Goal: Ask a question

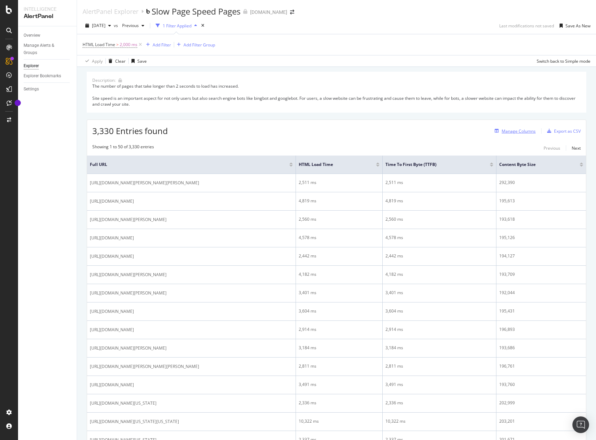
click at [517, 129] on div "Manage Columns" at bounding box center [518, 131] width 34 height 6
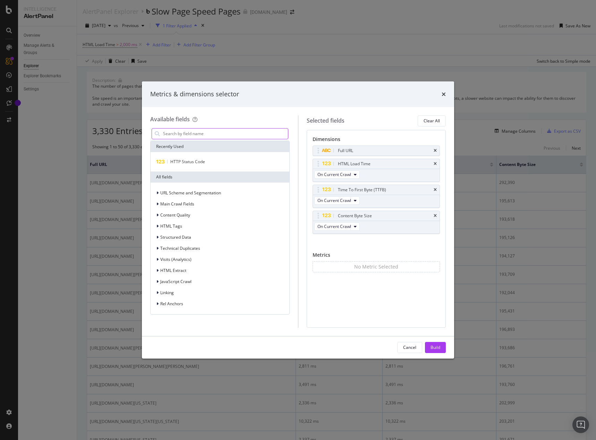
click at [188, 129] on input "modal" at bounding box center [225, 134] width 126 height 10
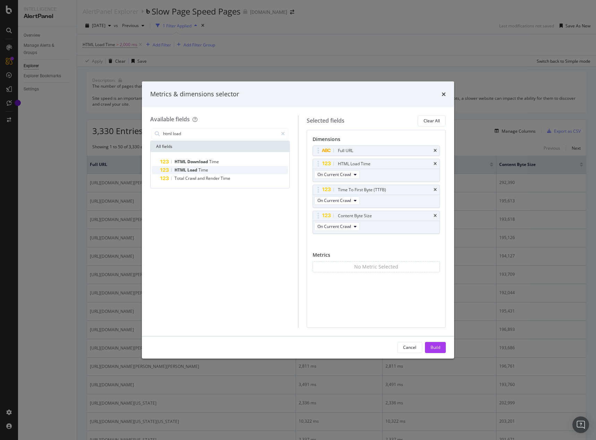
click at [230, 167] on div "HTML Load Time" at bounding box center [224, 170] width 128 height 8
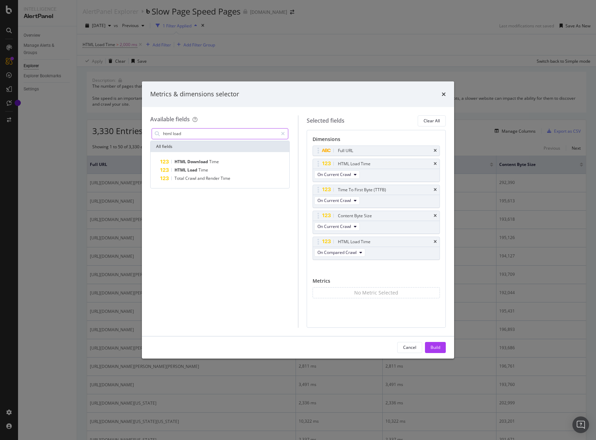
click at [208, 135] on input "html load" at bounding box center [219, 134] width 115 height 10
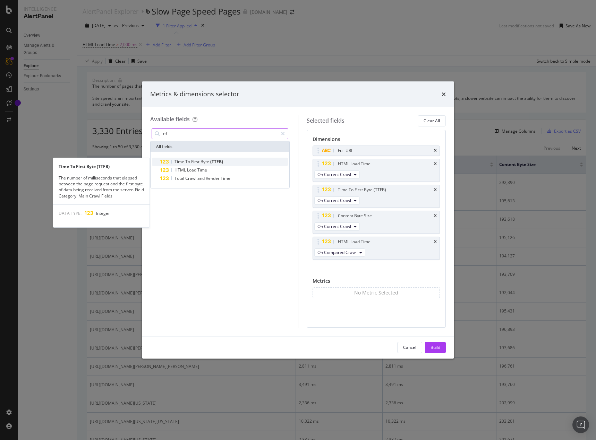
type input "ttf"
click at [219, 159] on span "(TTFB)" at bounding box center [216, 162] width 13 height 6
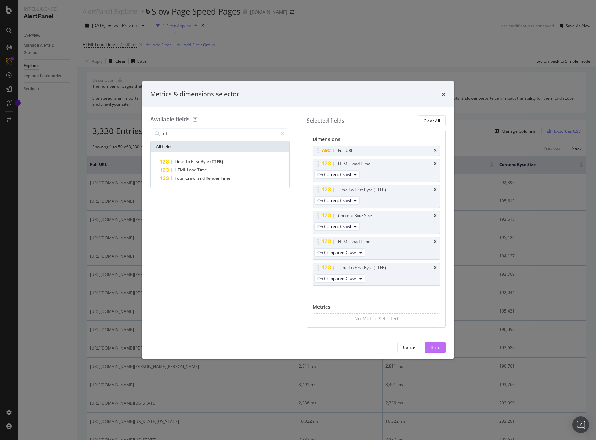
click at [442, 350] on button "Build" at bounding box center [435, 347] width 21 height 11
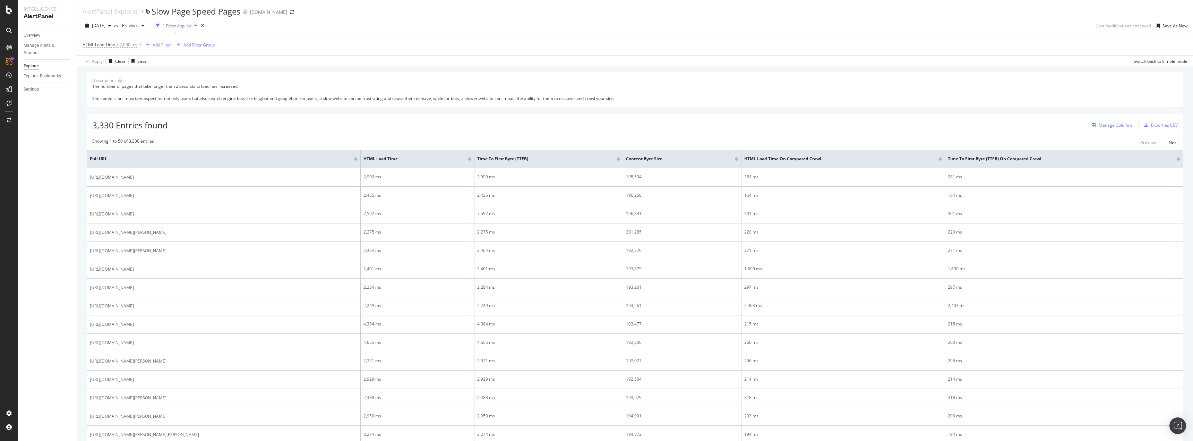
click at [595, 125] on div "Manage Columns" at bounding box center [1116, 125] width 34 height 6
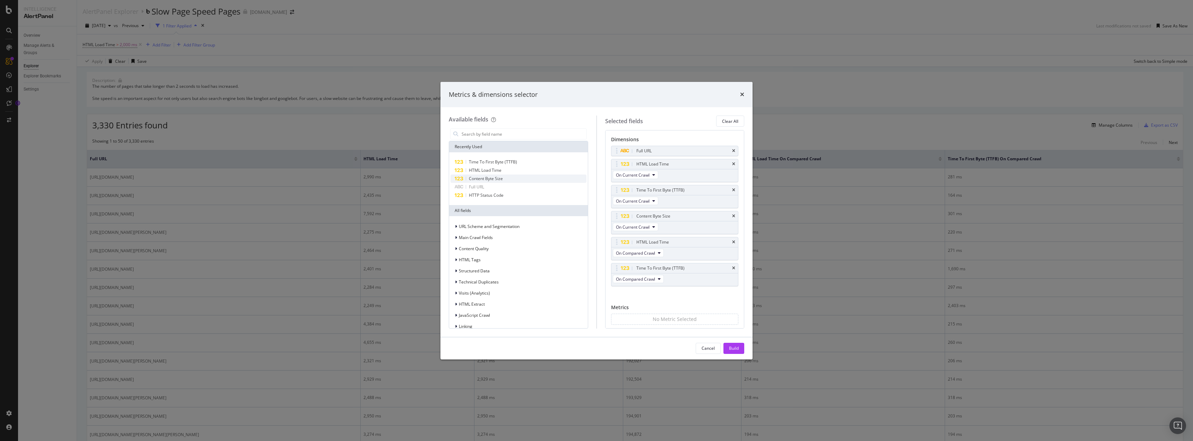
click at [486, 177] on span "Content Byte Size" at bounding box center [486, 178] width 34 height 6
click at [595, 343] on div "Build" at bounding box center [734, 348] width 10 height 10
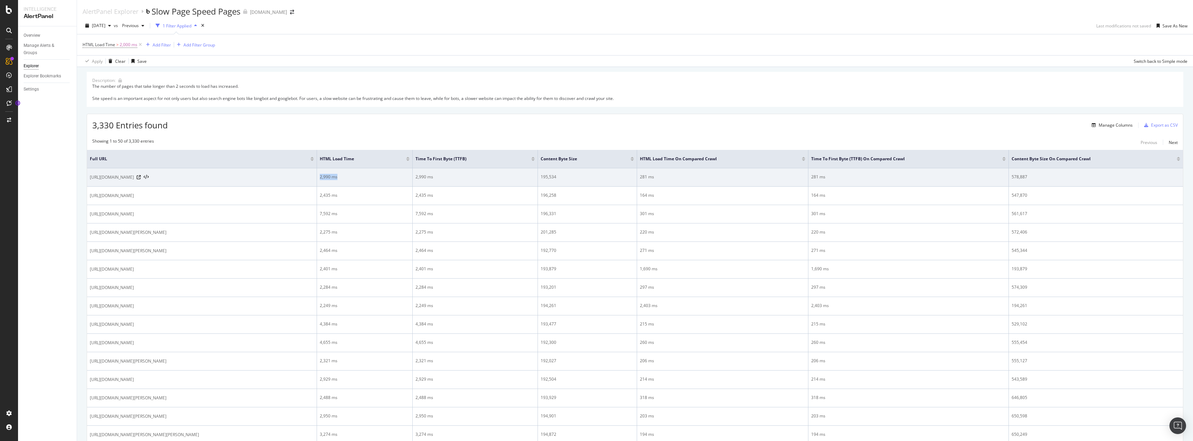
drag, startPoint x: 400, startPoint y: 180, endPoint x: 375, endPoint y: 175, distance: 25.0
click at [375, 175] on div "2,990 ms" at bounding box center [365, 177] width 90 height 6
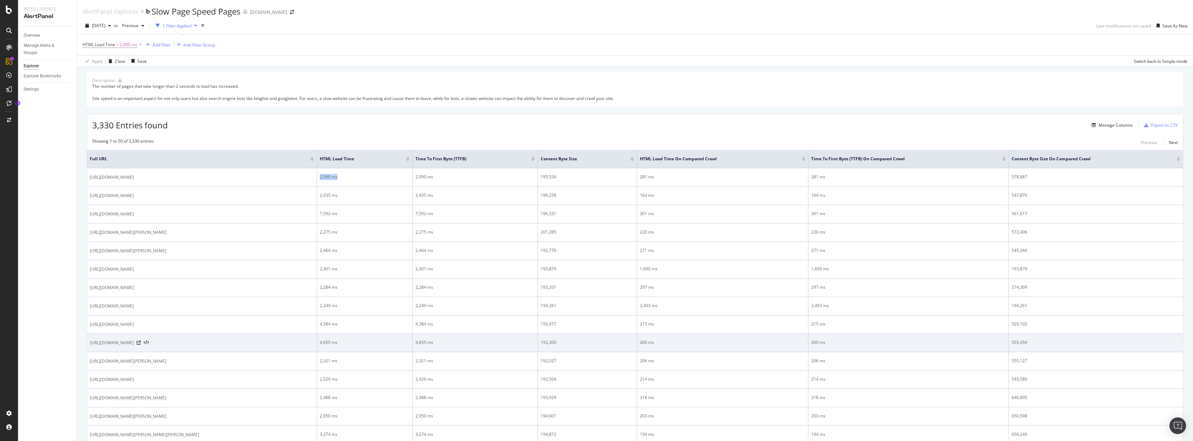
copy div "2,990 ms"
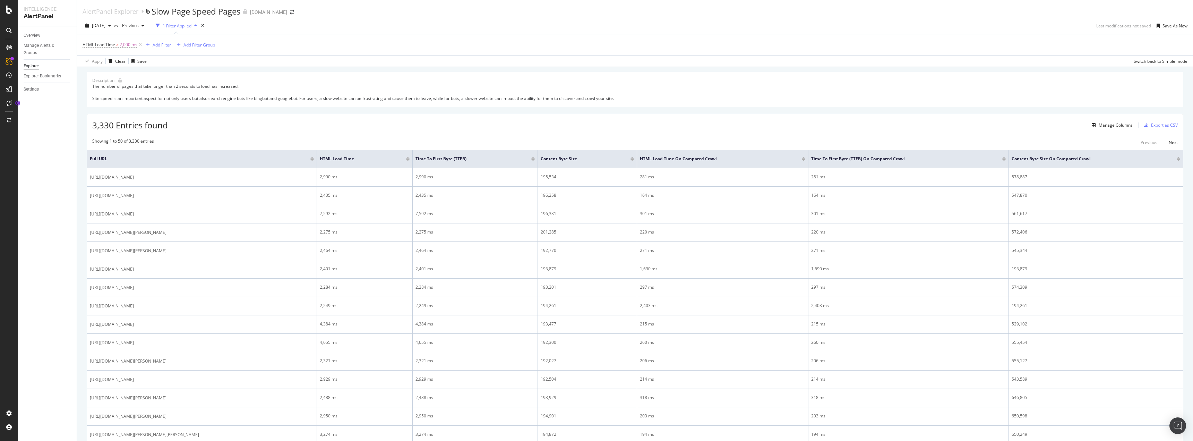
click at [410, 158] on div at bounding box center [407, 158] width 3 height 2
click at [457, 161] on div at bounding box center [456, 160] width 3 height 2
click at [595, 125] on div "3,330 Entries found Manage Columns Export as CSV" at bounding box center [635, 122] width 1096 height 17
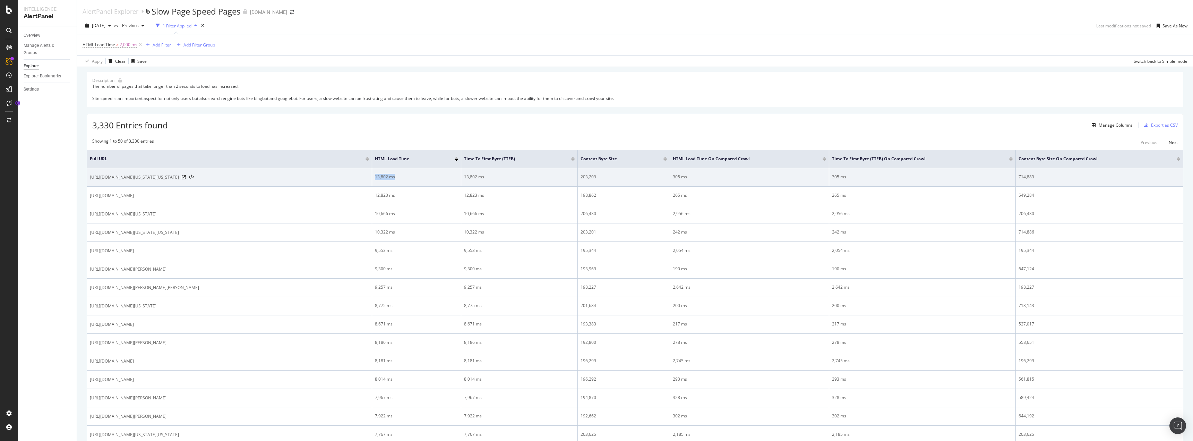
drag, startPoint x: 403, startPoint y: 177, endPoint x: 372, endPoint y: 176, distance: 30.9
click at [372, 176] on td "13,802 ms" at bounding box center [416, 177] width 89 height 18
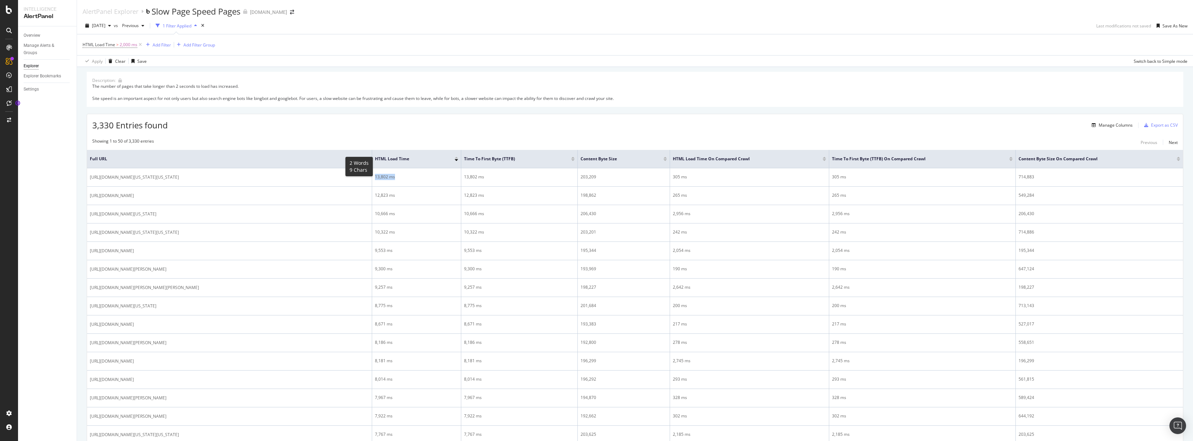
copy div "13,802 ms"
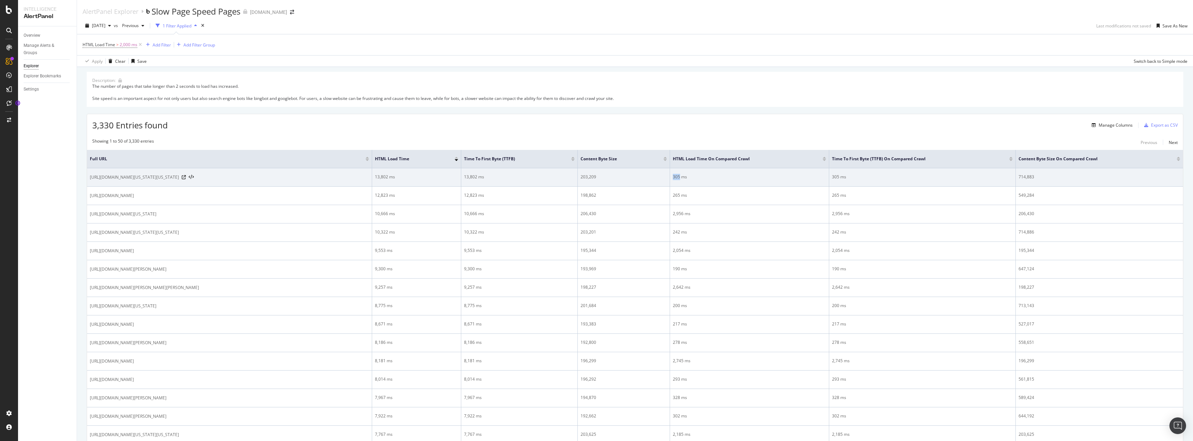
drag, startPoint x: 680, startPoint y: 178, endPoint x: 669, endPoint y: 178, distance: 11.4
click at [595, 178] on tr "https://learn.apmex.com/coin-values/washington-quarter-value/2006-d-nebraska/ 1…" at bounding box center [635, 177] width 1096 height 18
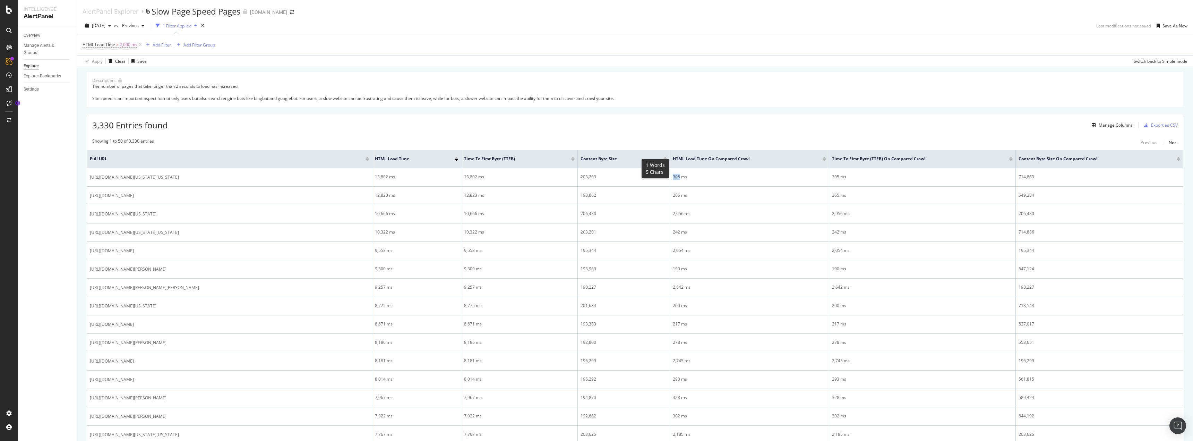
copy tr "305"
click at [595, 65] on div "Apply Clear Save Switch back to Simple mode" at bounding box center [635, 60] width 1116 height 11
click at [166, 42] on div "Add Filter" at bounding box center [162, 45] width 18 height 6
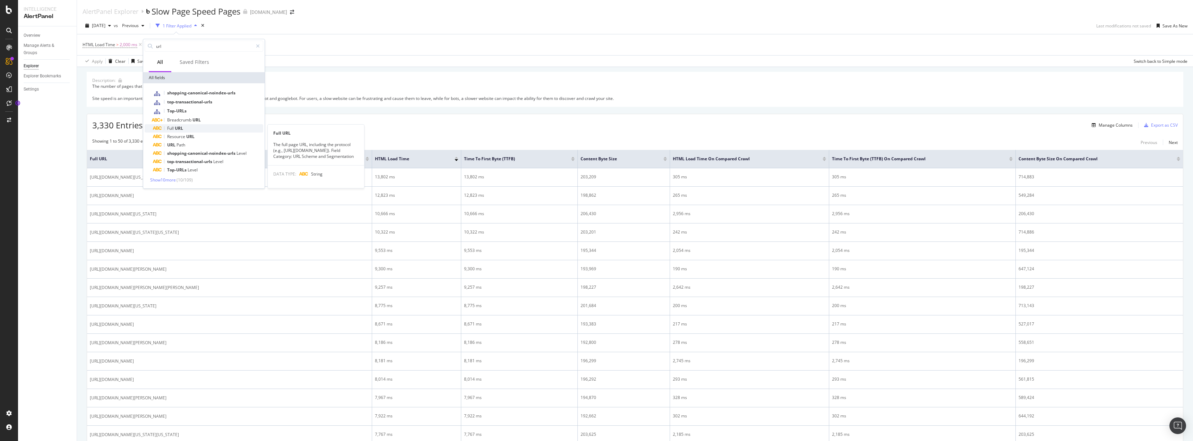
type input "url"
click at [190, 128] on div "Full URL" at bounding box center [208, 128] width 110 height 8
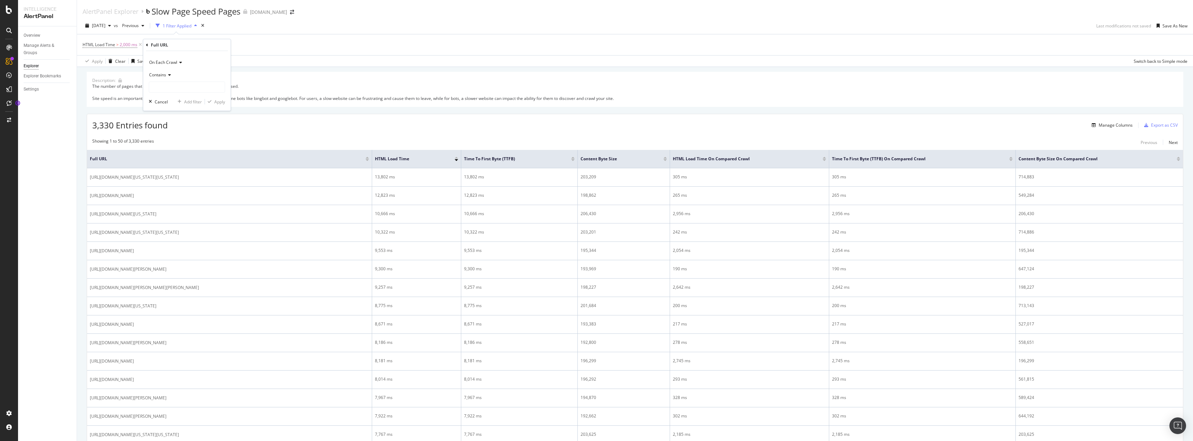
click at [166, 76] on icon at bounding box center [168, 75] width 5 height 4
click at [183, 155] on div "Doesn't contain" at bounding box center [188, 151] width 74 height 9
click at [174, 89] on input "text" at bounding box center [187, 87] width 76 height 11
type input "/coin-values/"
click at [220, 101] on div "Apply" at bounding box center [219, 102] width 11 height 6
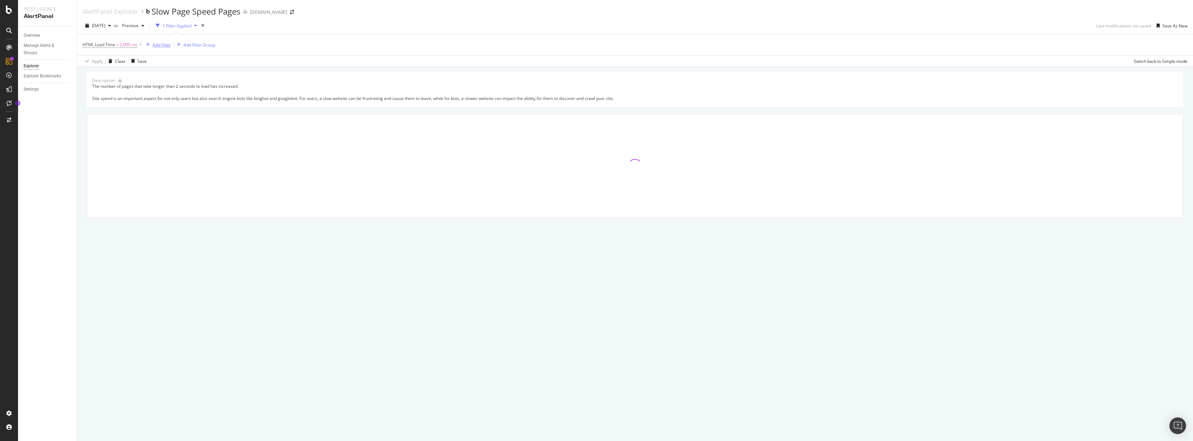
click at [162, 44] on div "Add Filter" at bounding box center [162, 45] width 18 height 6
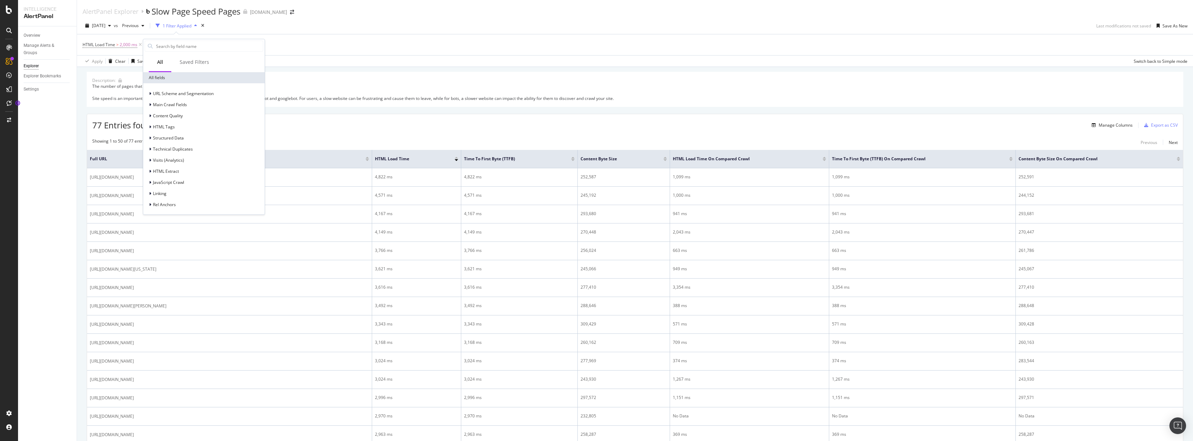
click at [307, 34] on div "2025 Aug. 10th vs Previous 1 Filter Applied Last modifications not saved Save A…" at bounding box center [635, 27] width 1116 height 14
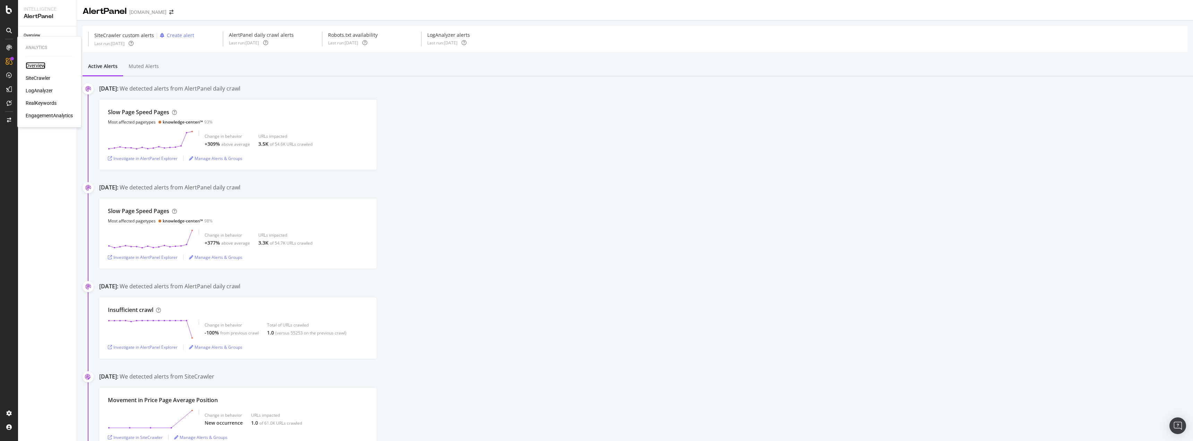
click at [39, 65] on div "Overview" at bounding box center [36, 65] width 20 height 7
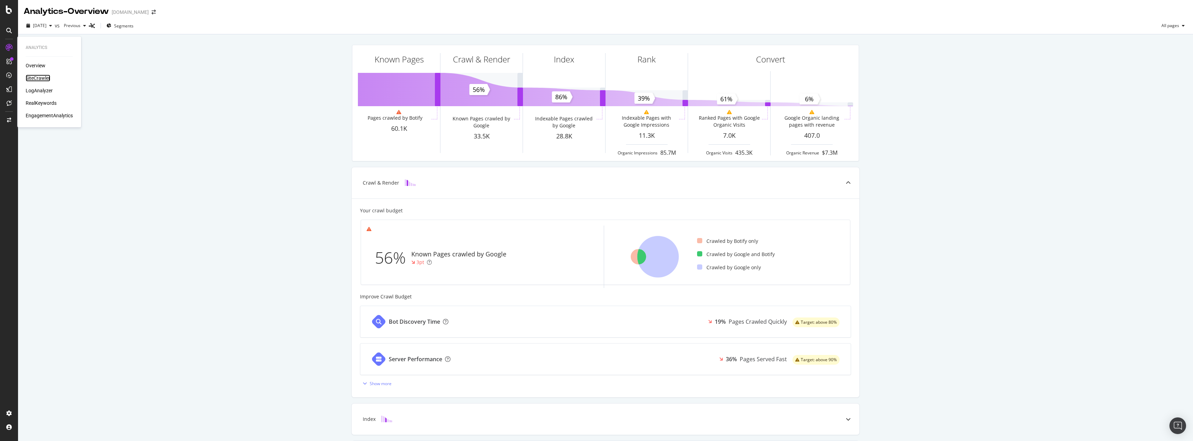
click at [43, 76] on div "SiteCrawler" at bounding box center [38, 78] width 25 height 7
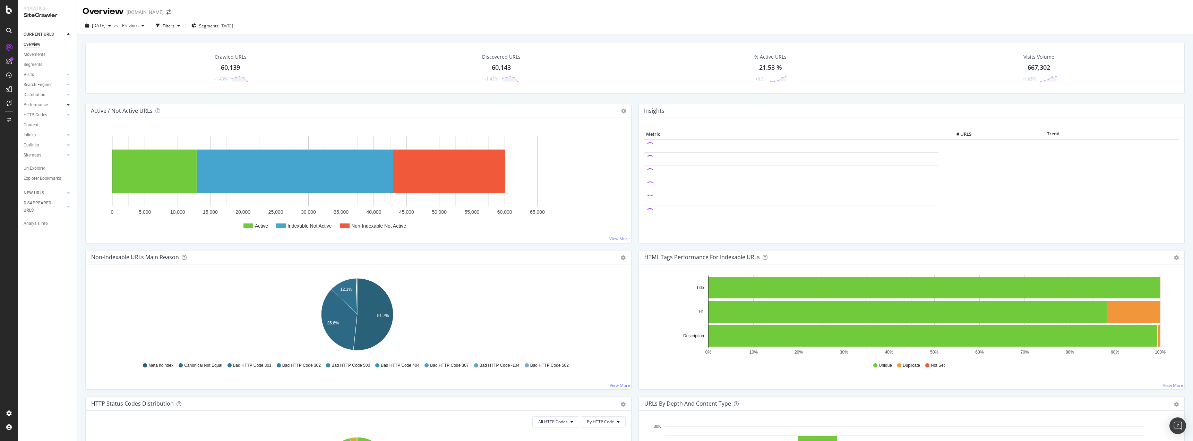
click at [65, 105] on div at bounding box center [68, 104] width 7 height 7
click at [69, 157] on div at bounding box center [68, 155] width 7 height 7
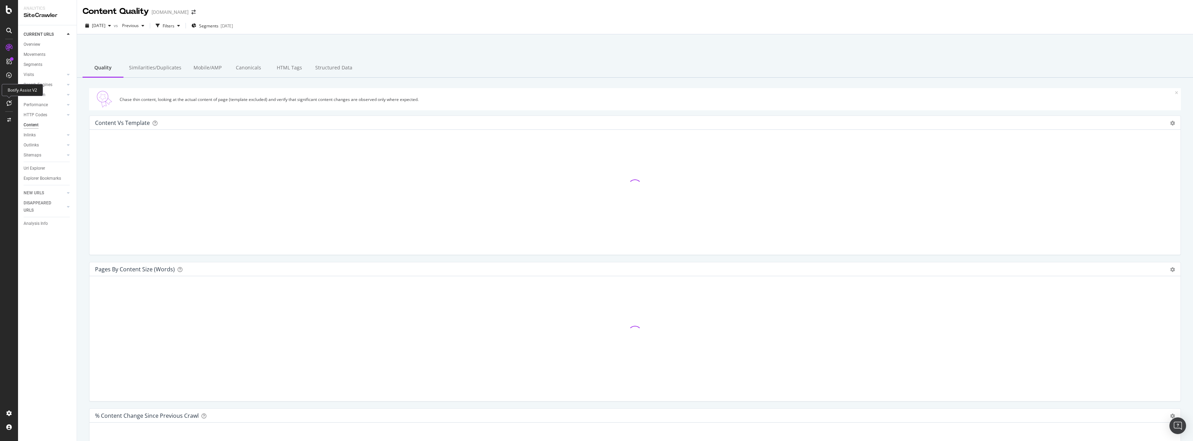
click at [8, 103] on icon at bounding box center [9, 103] width 5 height 6
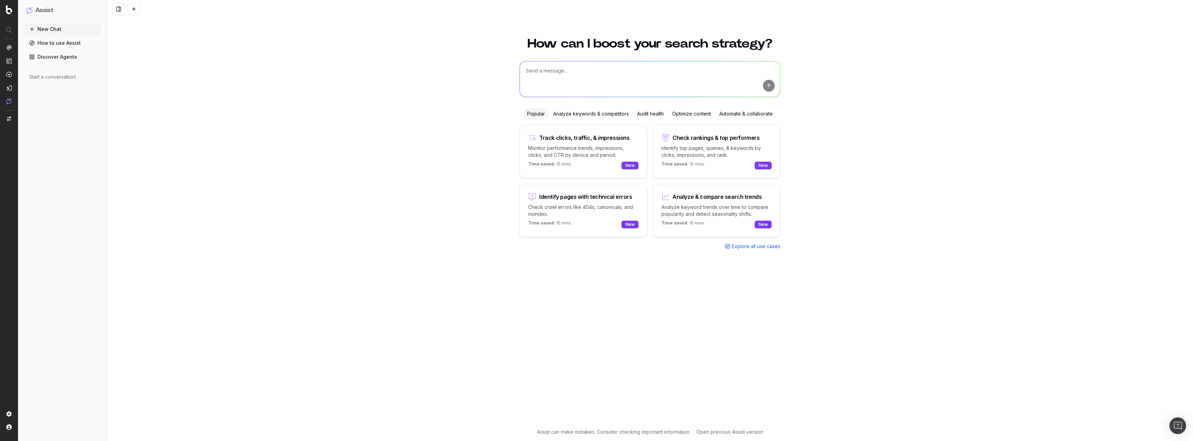
click at [584, 65] on textarea at bounding box center [650, 78] width 260 height 35
type textarea "Is there a pagespeed report under sitecrawler?"
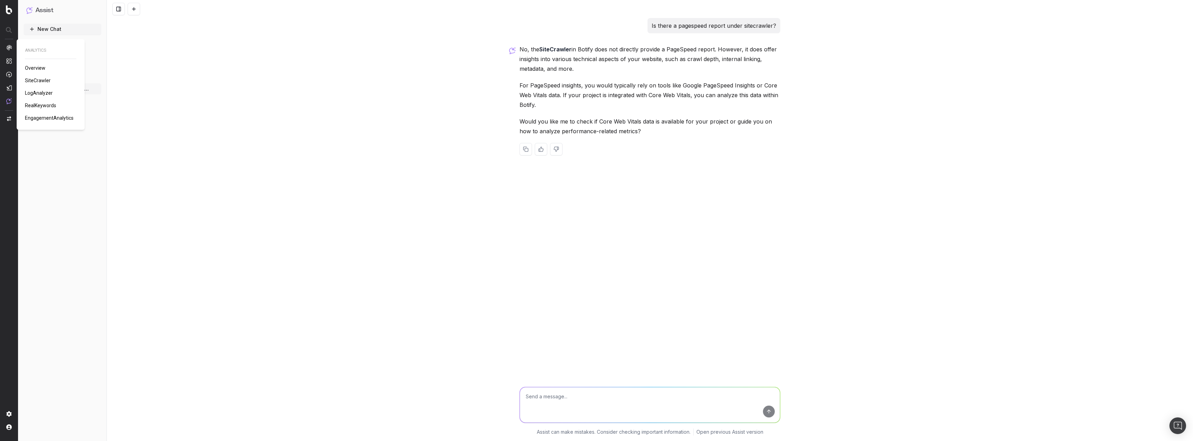
click at [33, 80] on span "SiteCrawler" at bounding box center [38, 81] width 26 height 6
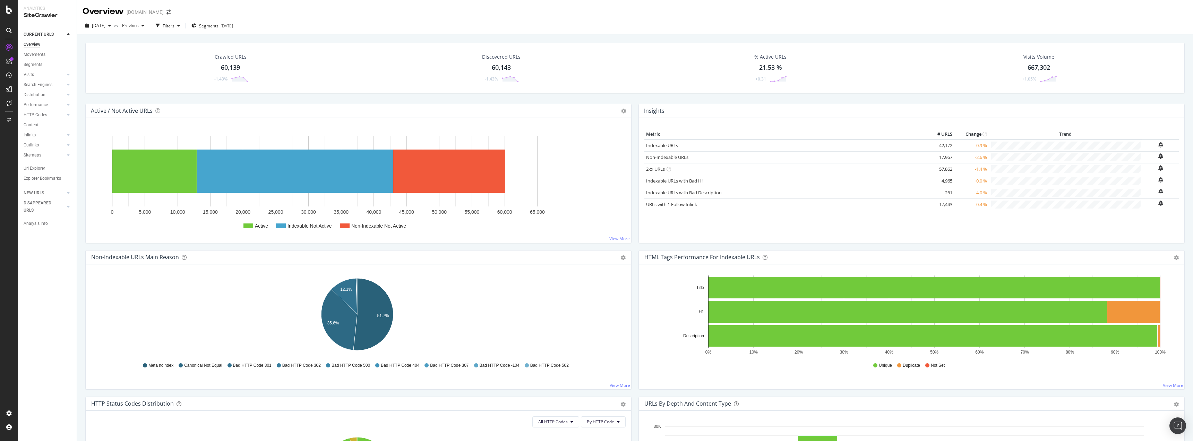
click at [345, 234] on rect "A chart." at bounding box center [357, 183] width 532 height 108
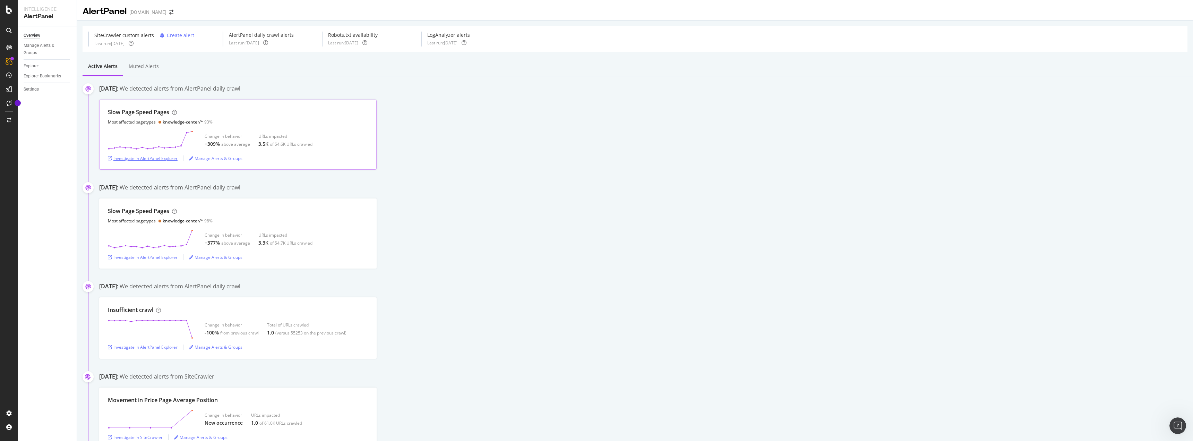
click at [147, 160] on div "Investigate in AlertPanel Explorer" at bounding box center [143, 158] width 70 height 6
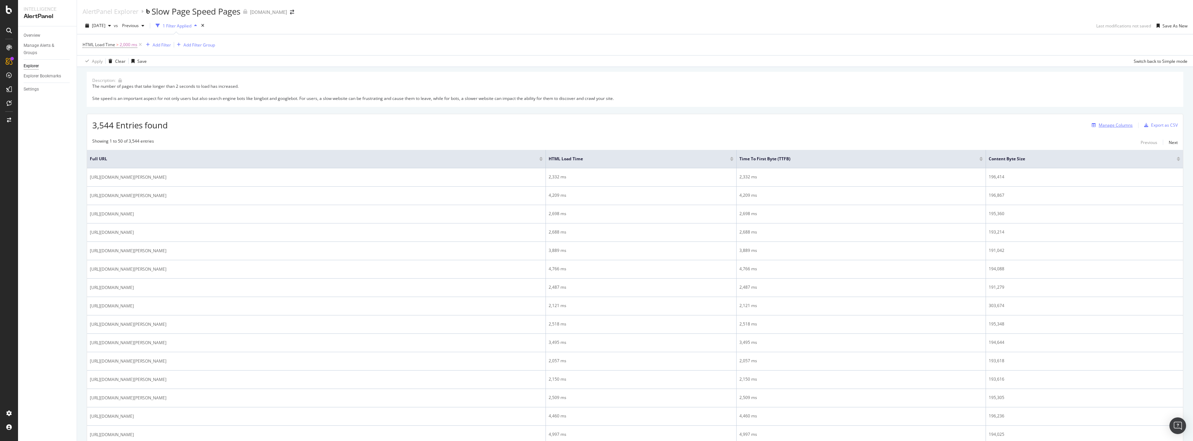
click at [1121, 126] on div "Manage Columns" at bounding box center [1116, 125] width 34 height 6
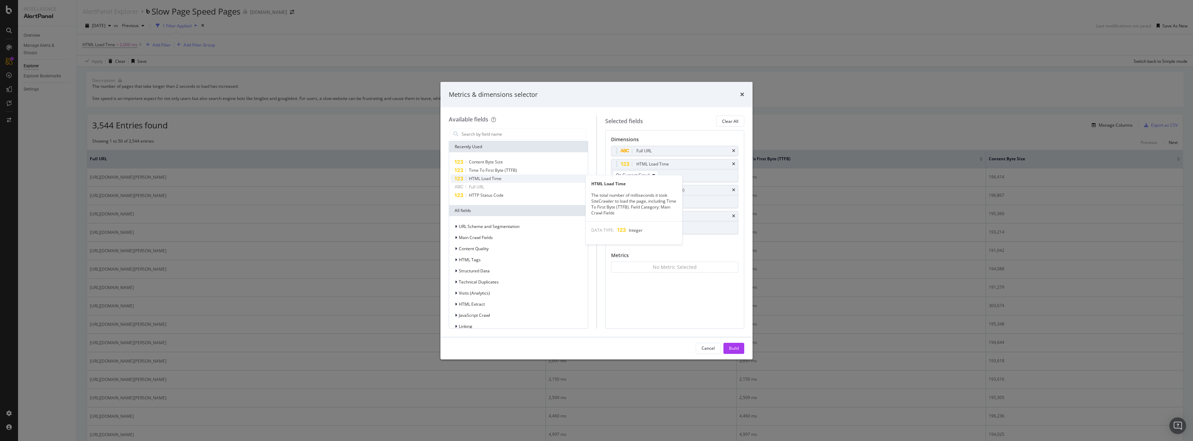
drag, startPoint x: 501, startPoint y: 181, endPoint x: 505, endPoint y: 181, distance: 4.5
click at [501, 181] on span "HTML Load Time" at bounding box center [485, 178] width 33 height 6
click at [503, 162] on div "Content Byte Size" at bounding box center [519, 162] width 136 height 8
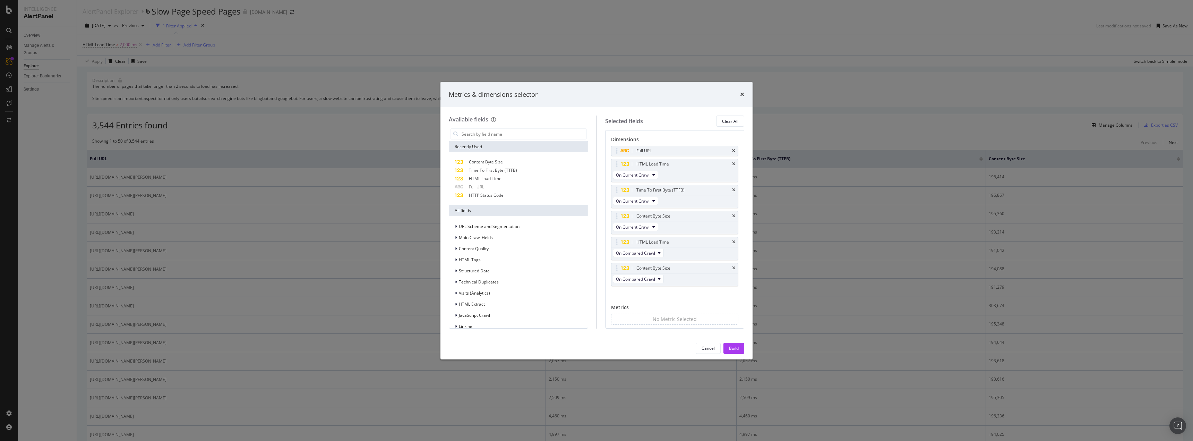
drag, startPoint x: 729, startPoint y: 268, endPoint x: 705, endPoint y: 263, distance: 24.3
click at [732, 268] on icon "times" at bounding box center [733, 268] width 3 height 4
click at [493, 169] on span "Time To First Byte (TTFB)" at bounding box center [493, 170] width 48 height 6
click at [494, 163] on span "Content Byte Size" at bounding box center [486, 162] width 34 height 6
click at [735, 350] on div "Build" at bounding box center [734, 348] width 10 height 6
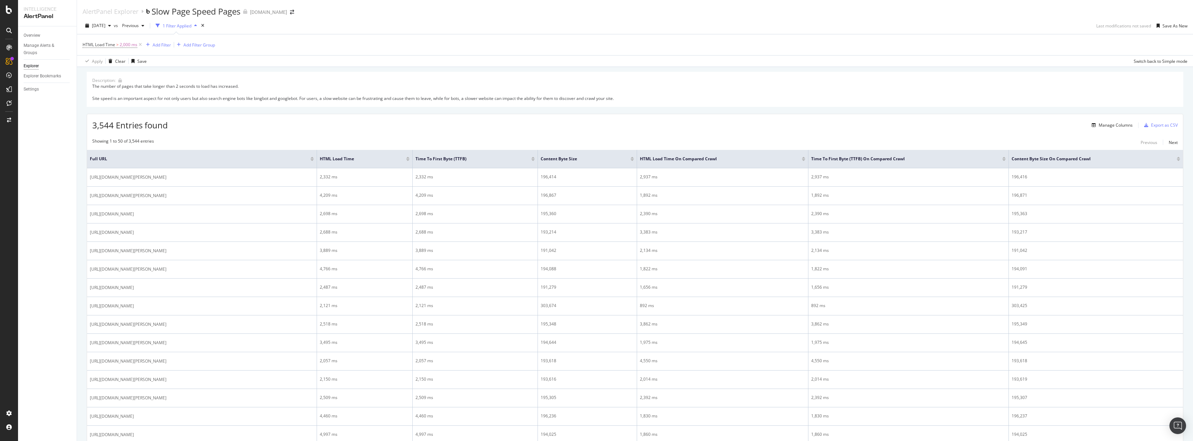
click at [410, 161] on div at bounding box center [407, 160] width 3 height 2
click at [105, 26] on span "[DATE]" at bounding box center [99, 26] width 14 height 6
click at [129, 54] on div "[DATE] 54.7K URLs" at bounding box center [124, 52] width 62 height 6
click at [680, 77] on div "Description: The number of pages that take longer than 2 seconds to load has in…" at bounding box center [635, 89] width 1097 height 35
click at [520, 63] on div "Apply Clear Save Switch back to Simple mode" at bounding box center [635, 60] width 1116 height 11
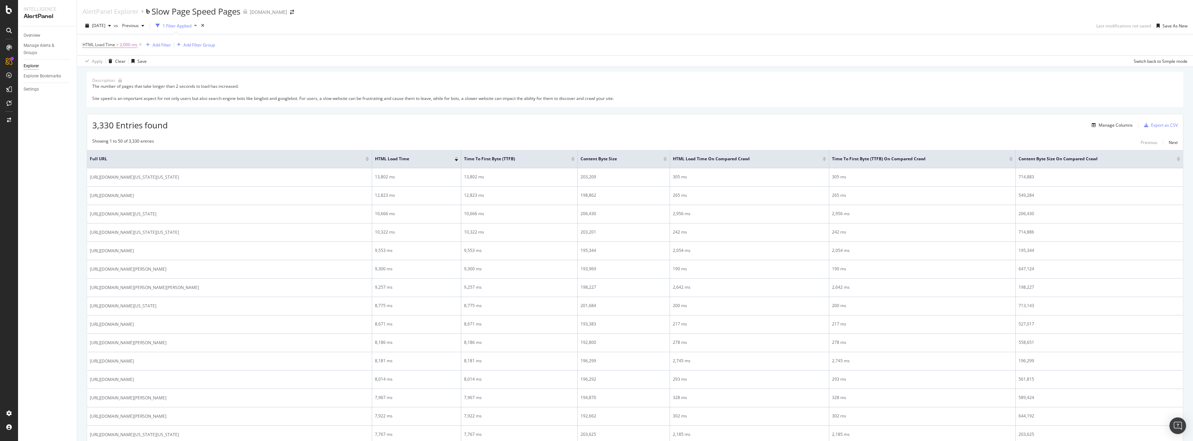
click at [728, 64] on div "Apply Clear Save Switch back to Simple mode" at bounding box center [635, 60] width 1116 height 11
click at [442, 9] on div "AlertPanel Explorer Slow Page Speed Pages [DOMAIN_NAME]" at bounding box center [635, 8] width 1116 height 17
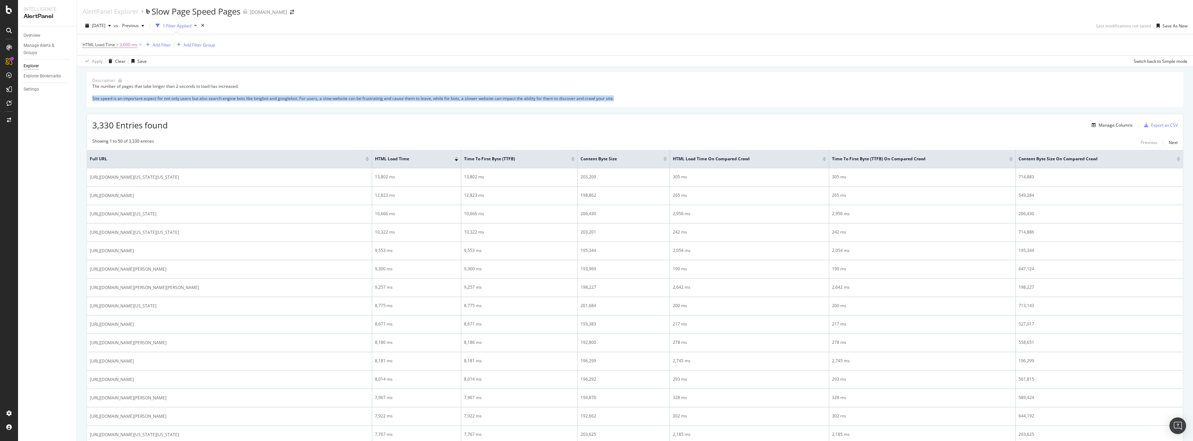
drag, startPoint x: 639, startPoint y: 101, endPoint x: 290, endPoint y: 95, distance: 349.3
click at [290, 95] on div "The number of pages that take longer than 2 seconds to load has increased. Site…" at bounding box center [635, 92] width 1086 height 18
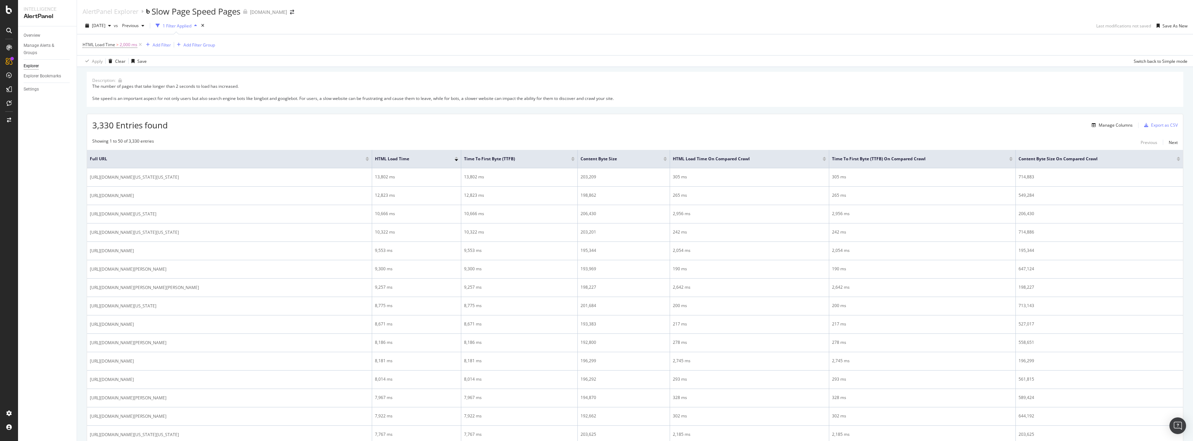
click at [298, 89] on div "The number of pages that take longer than 2 seconds to load has increased. Site…" at bounding box center [635, 92] width 1086 height 18
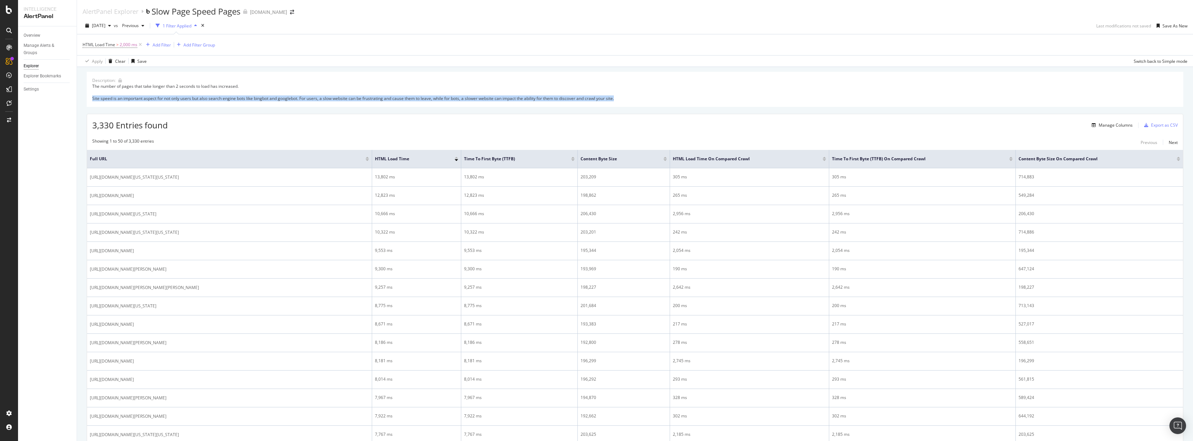
drag, startPoint x: 645, startPoint y: 100, endPoint x: 590, endPoint y: 92, distance: 55.8
click at [590, 92] on div "The number of pages that take longer than 2 seconds to load has increased. Site…" at bounding box center [635, 92] width 1086 height 18
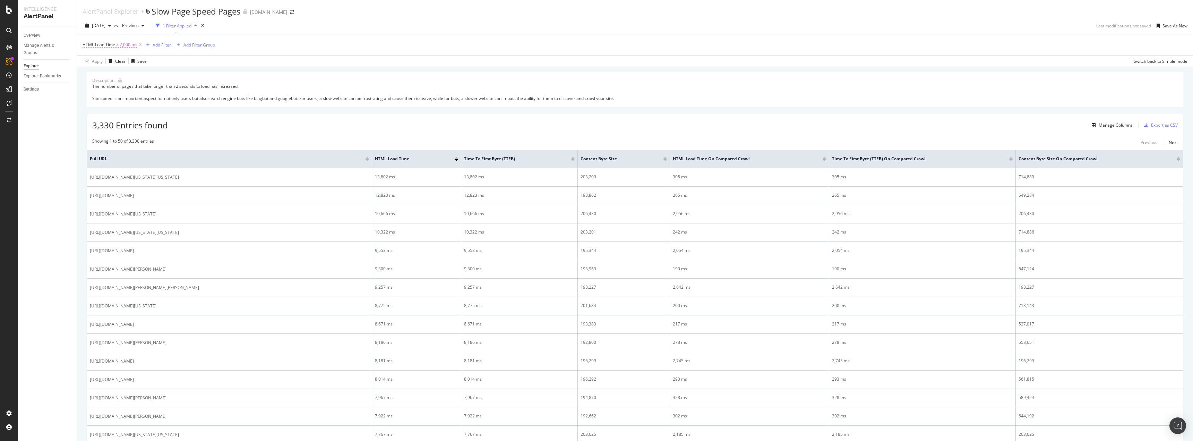
click at [449, 83] on div "The number of pages that take longer than 2 seconds to load has increased. Site…" at bounding box center [635, 92] width 1086 height 18
